Goal: Task Accomplishment & Management: Manage account settings

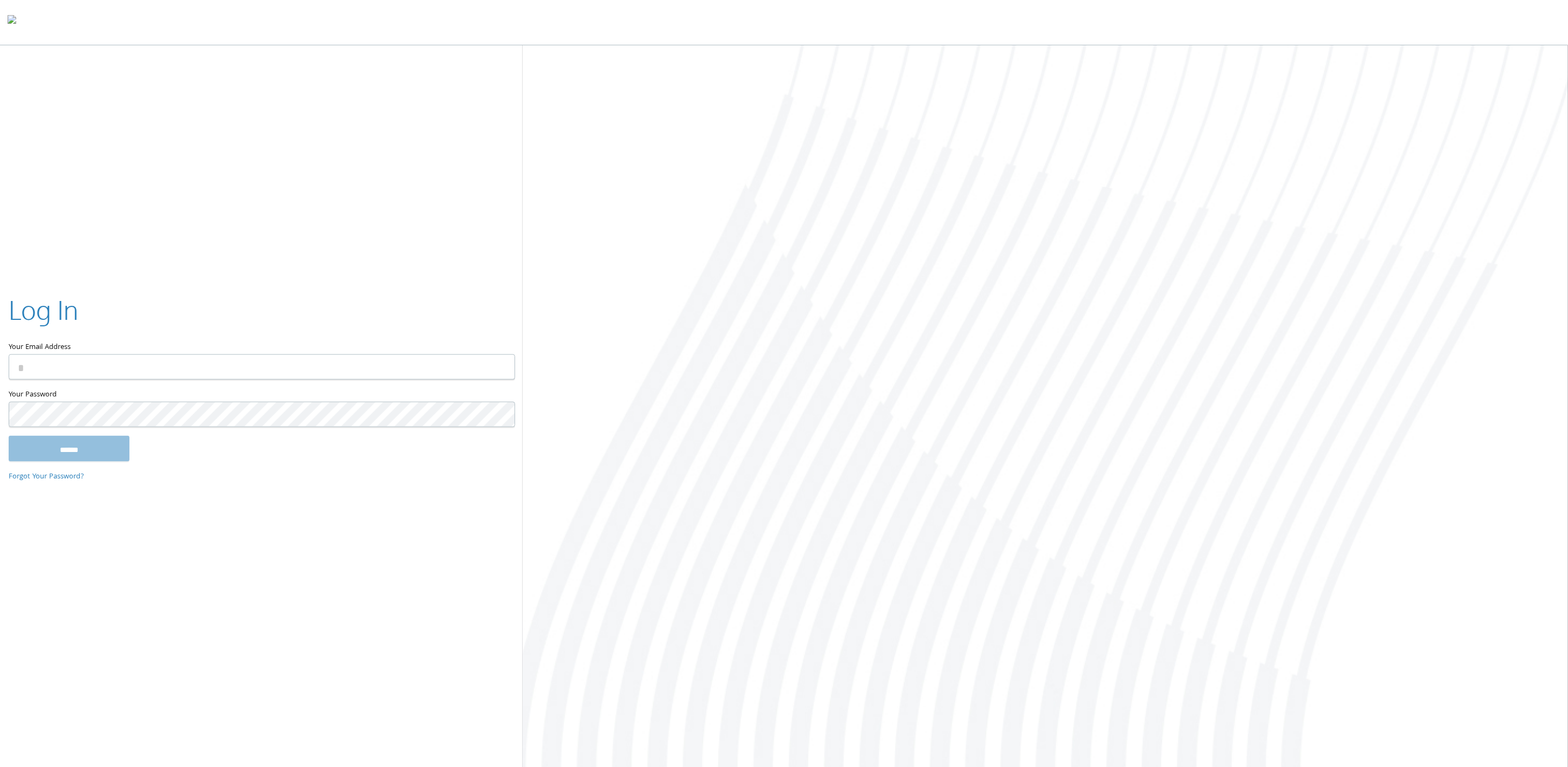
paste input "**********"
type input "**********"
click at [42, 449] on input "******" at bounding box center [69, 448] width 121 height 26
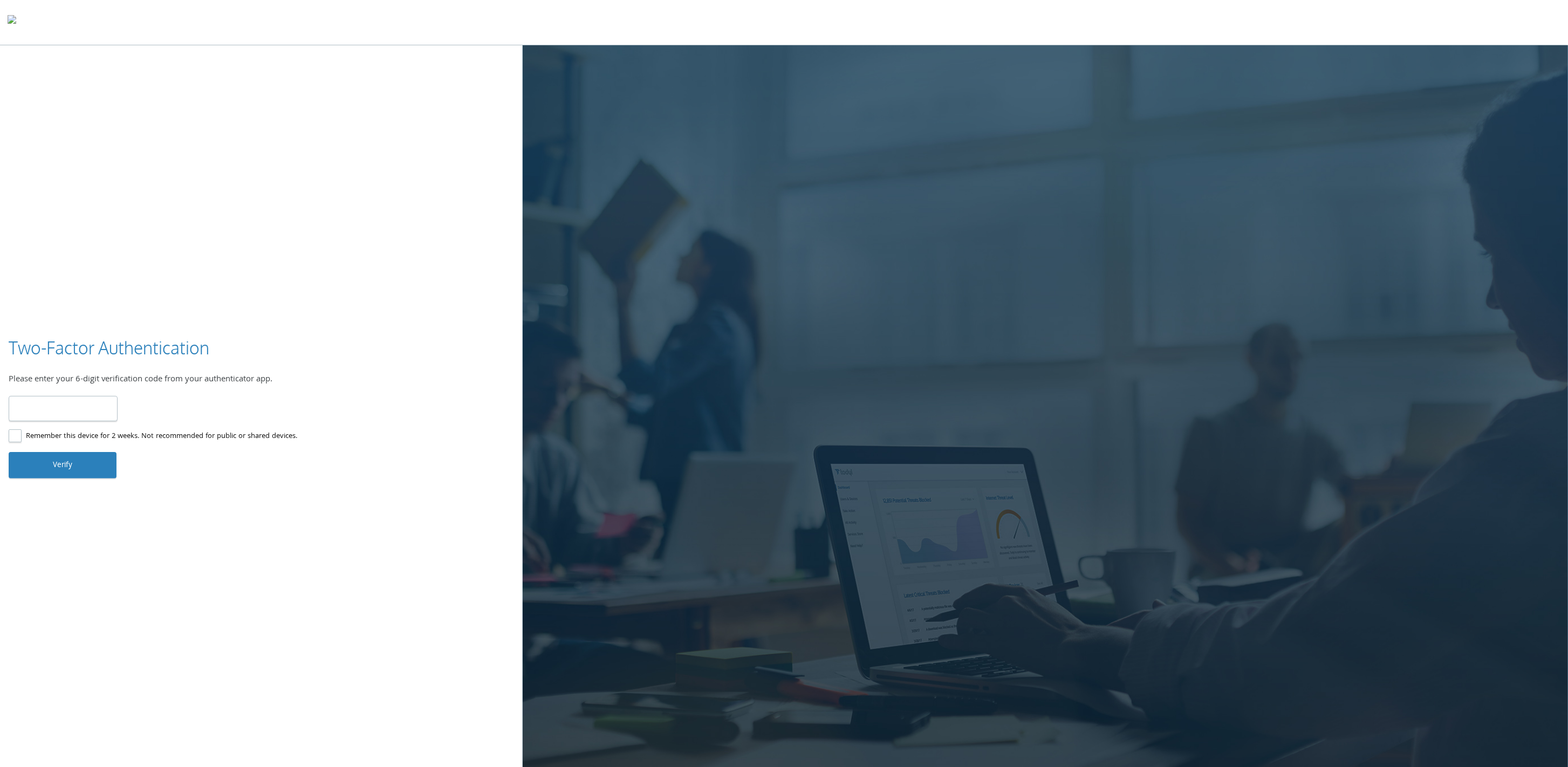
type input "******"
